Goal: Task Accomplishment & Management: Manage account settings

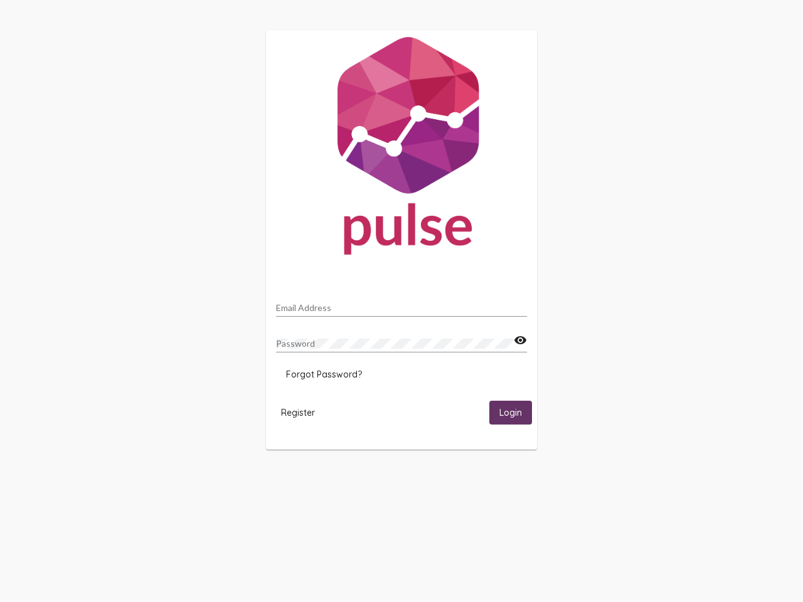
click at [401, 304] on input "Email Address" at bounding box center [401, 308] width 251 height 10
click at [520, 341] on mat-icon "visibility" at bounding box center [520, 340] width 13 height 15
click at [324, 374] on span "Forgot Password?" at bounding box center [324, 374] width 76 height 11
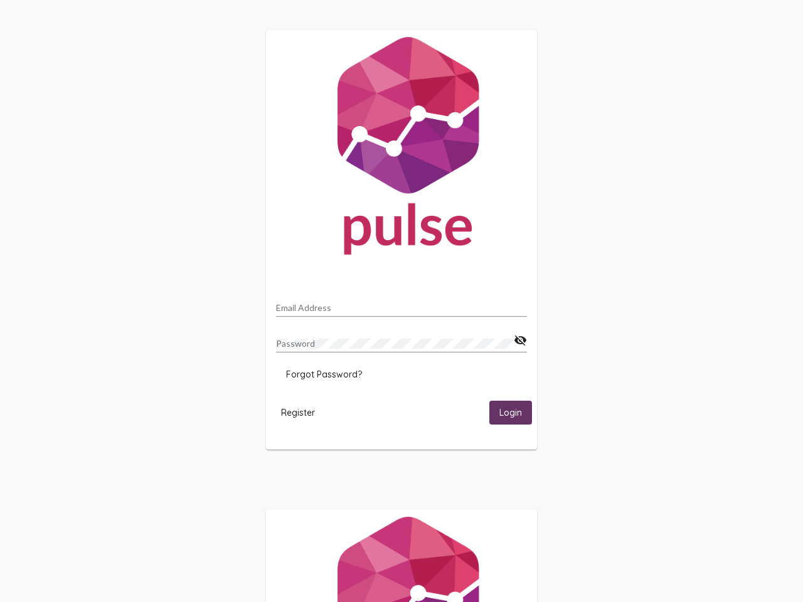
click at [298, 412] on html "Email Address Password visibility_off Forgot Password? Register Login" at bounding box center [401, 406] width 803 height 812
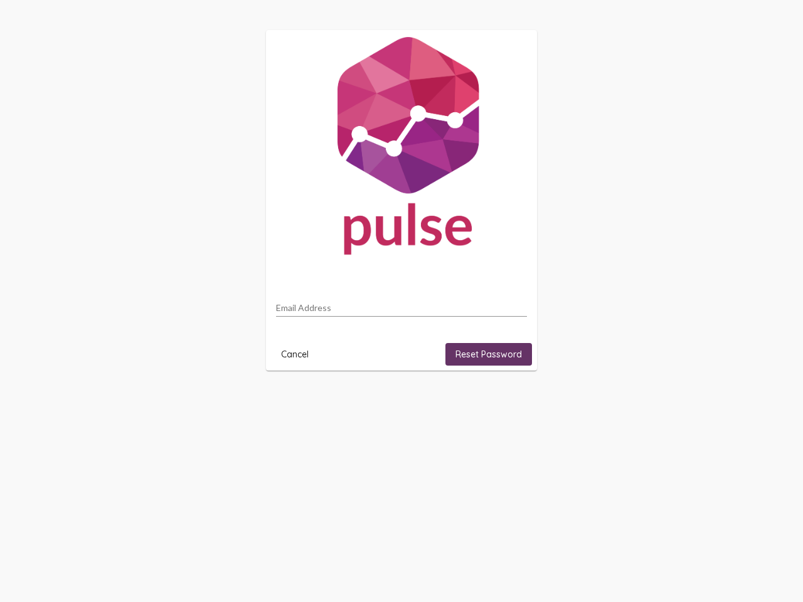
click at [510, 401] on html "Email Address Cancel Reset Password" at bounding box center [401, 200] width 803 height 401
